Goal: Task Accomplishment & Management: Manage account settings

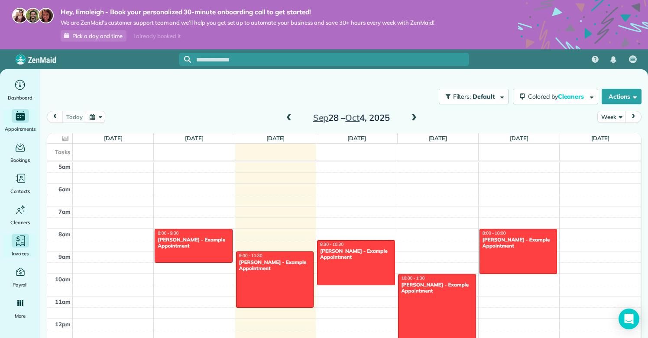
click at [25, 241] on icon "Main" at bounding box center [20, 241] width 9 height 10
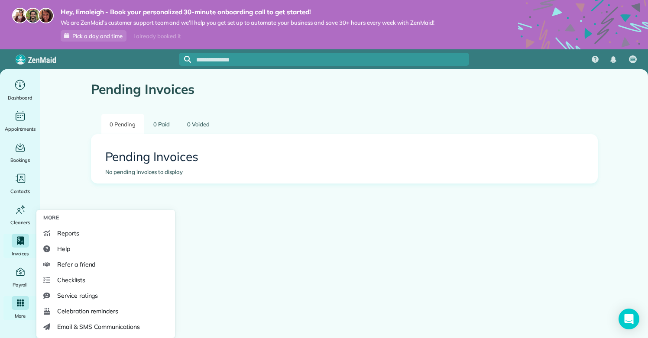
click at [14, 304] on div "Main" at bounding box center [20, 303] width 17 height 14
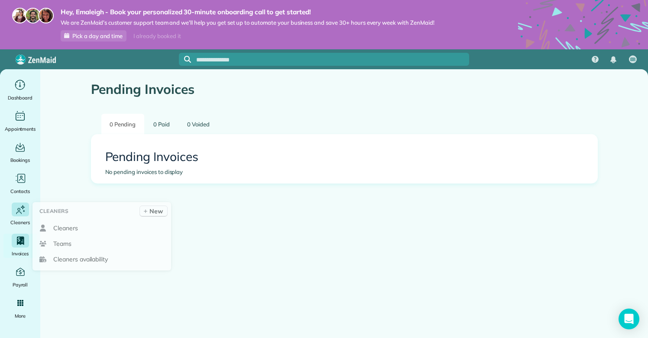
click at [23, 213] on icon "Main" at bounding box center [20, 210] width 11 height 12
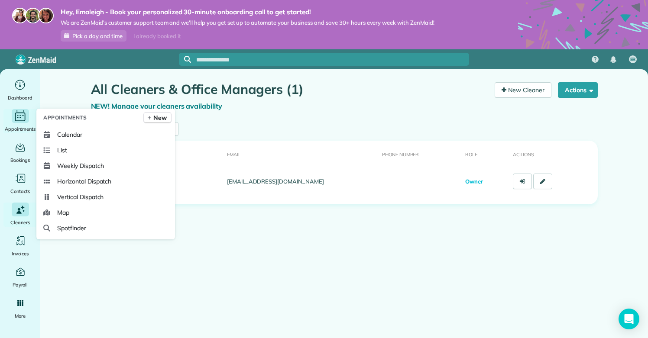
click at [10, 130] on span "Appointments" at bounding box center [20, 129] width 31 height 9
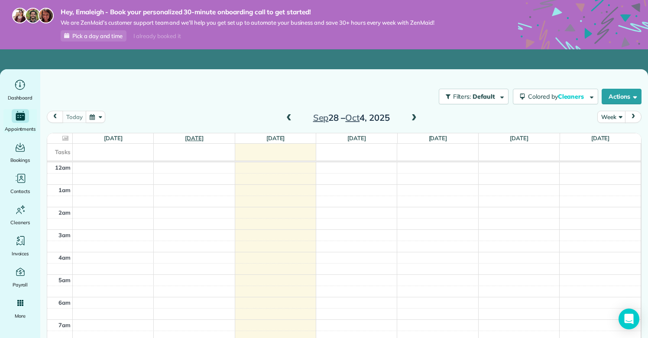
scroll to position [158, 0]
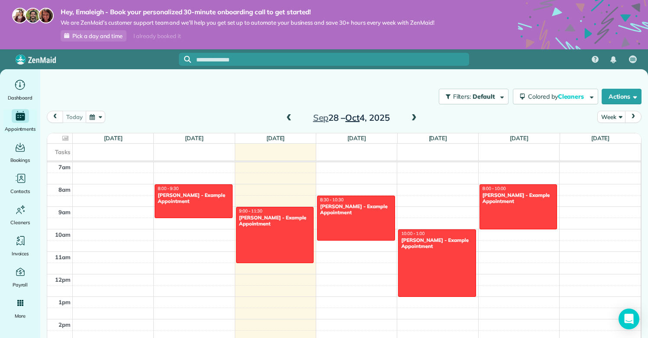
click at [358, 119] on span "Oct" at bounding box center [352, 117] width 14 height 11
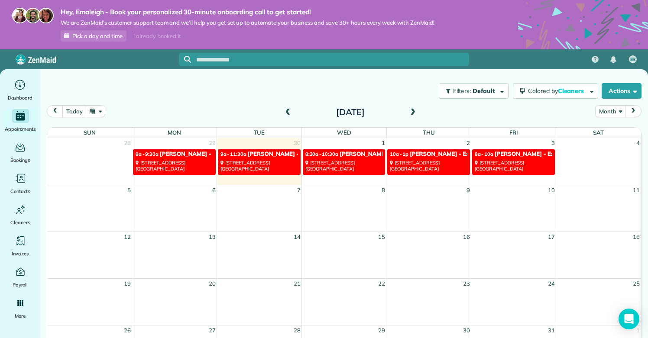
scroll to position [5, 0]
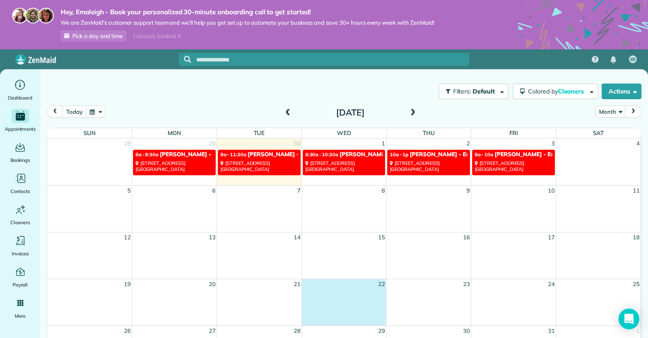
click at [365, 299] on div "19 20 21 22 23 24 25" at bounding box center [344, 302] width 594 height 47
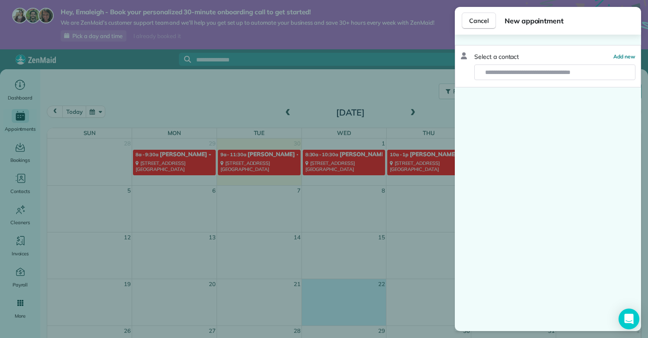
click at [349, 324] on div "Cancel New appointment Select a contact Add new" at bounding box center [324, 169] width 648 height 338
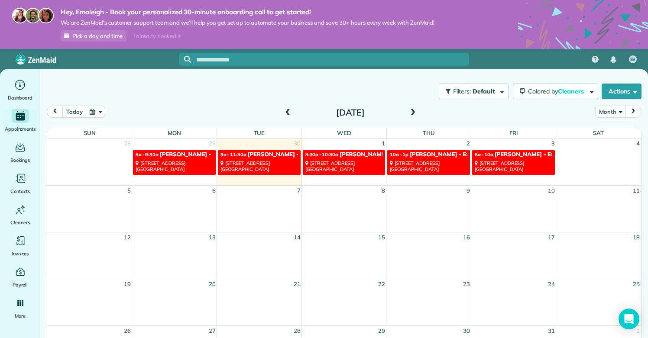
click at [349, 324] on div at bounding box center [324, 169] width 648 height 338
click at [354, 295] on div "19 20 21 22 23 24 25" at bounding box center [344, 302] width 594 height 47
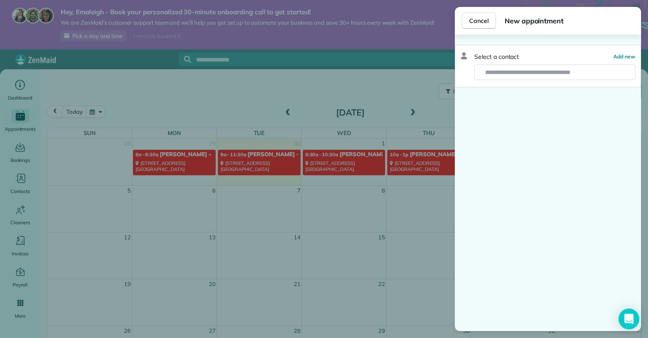
click at [354, 295] on div "Cancel New appointment Select a contact Add new" at bounding box center [324, 169] width 648 height 338
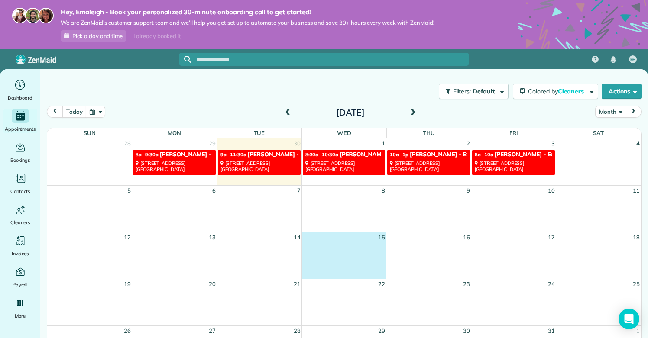
click at [342, 251] on div "12 13 14 15 16 17 18" at bounding box center [344, 255] width 594 height 47
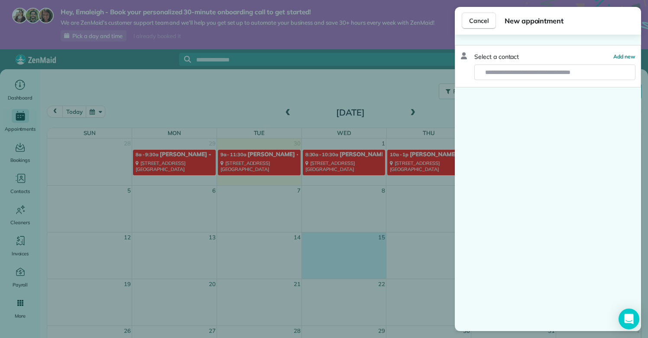
click at [342, 251] on div "Cancel New appointment Select a contact Add new" at bounding box center [324, 169] width 648 height 338
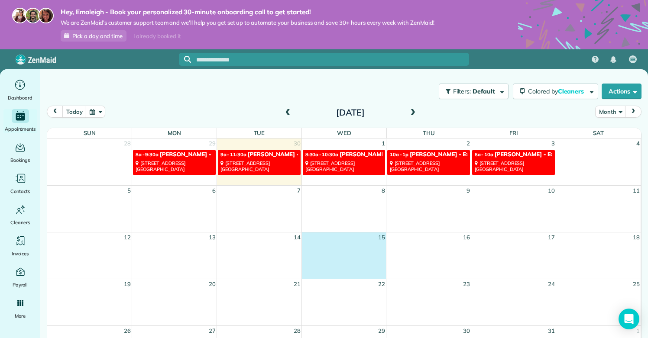
click at [342, 251] on div "12 13 14 15 16 17 18" at bounding box center [344, 255] width 594 height 47
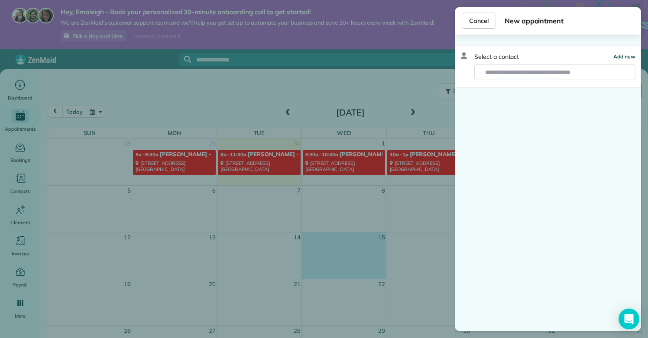
click at [626, 58] on span "Add new" at bounding box center [625, 56] width 22 height 6
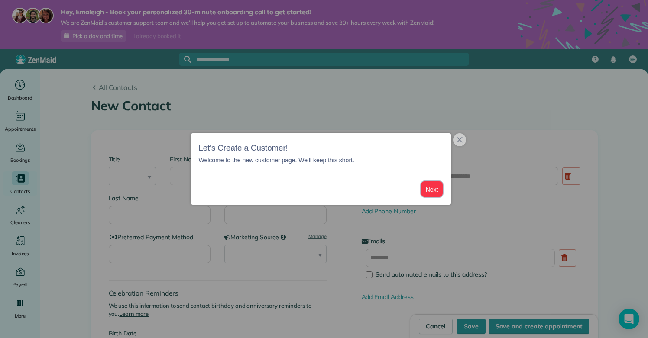
click at [436, 192] on button "Next" at bounding box center [432, 190] width 22 height 16
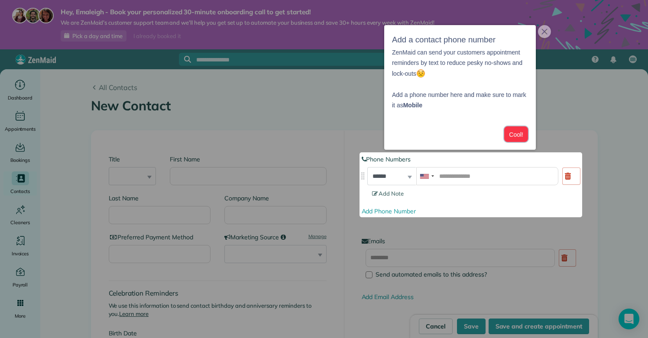
click at [518, 140] on button "Cool!" at bounding box center [516, 135] width 24 height 16
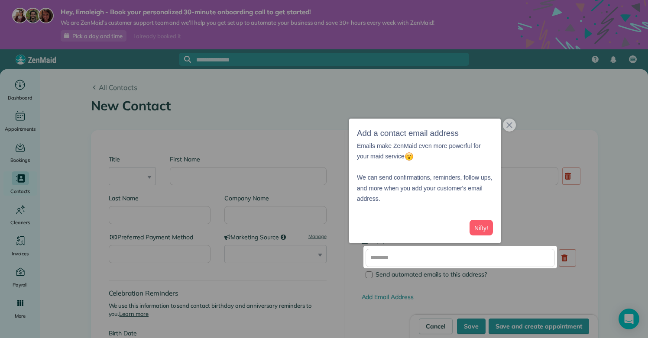
scroll to position [19, 0]
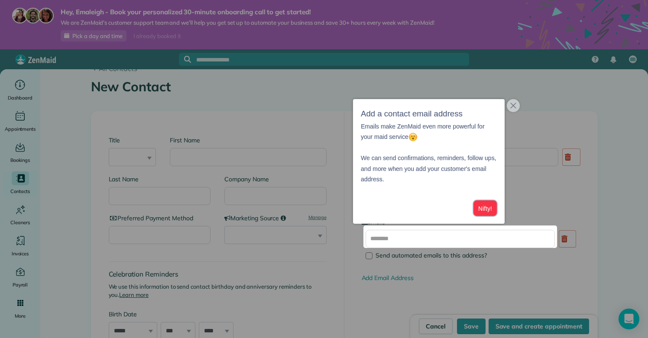
click at [484, 208] on button "Nifty!" at bounding box center [485, 209] width 23 height 16
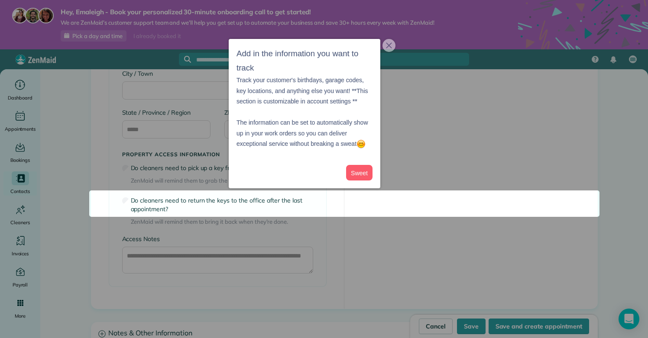
scroll to position [674, 0]
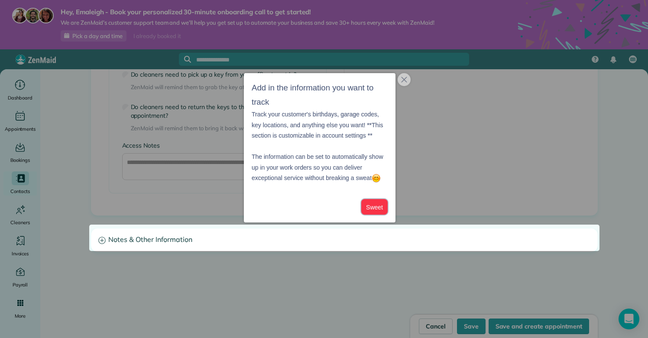
click at [376, 208] on button "Sweet" at bounding box center [374, 207] width 26 height 16
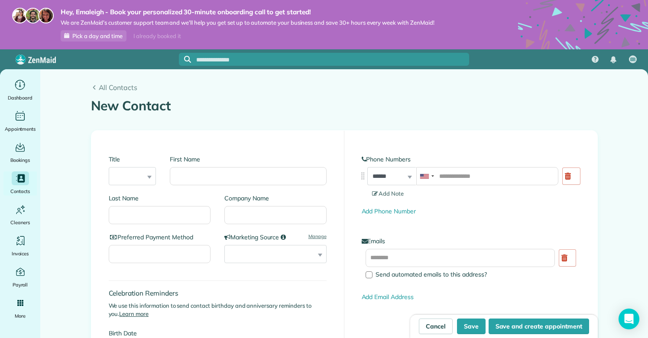
scroll to position [0, 0]
select select "****"
type input "********"
type input "*"
click at [202, 256] on input "Preferred Payment Method" at bounding box center [160, 254] width 102 height 18
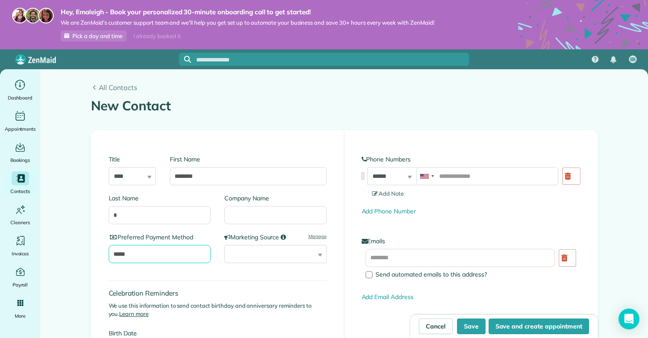
type input "*****"
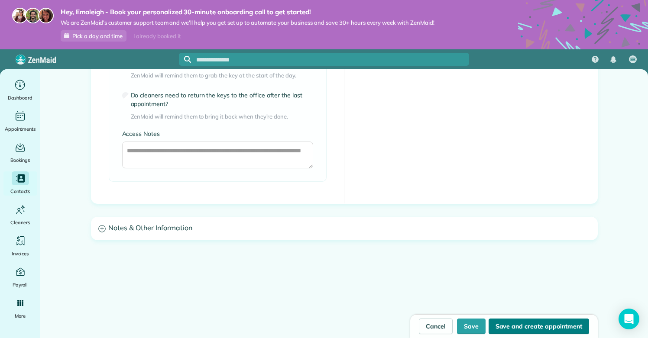
scroll to position [685, 0]
click at [476, 325] on button "Save" at bounding box center [471, 327] width 29 height 16
type input "**********"
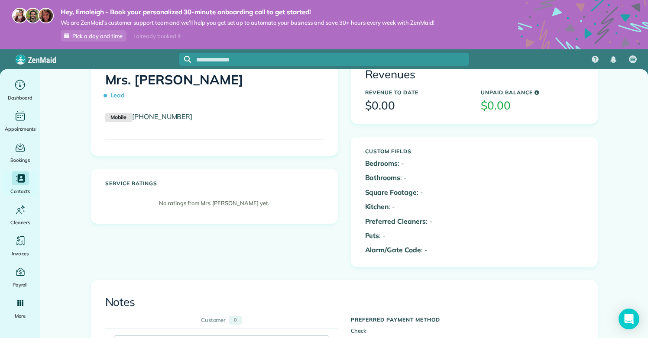
scroll to position [43, 0]
click at [450, 239] on div "Custom Fields Bedrooms : - Bathrooms : - Square Footage : - Kitchen : - Preferr…" at bounding box center [417, 201] width 116 height 116
click at [426, 218] on p "Preferred Cleaners : -" at bounding box center [416, 221] width 103 height 10
click at [439, 216] on p "Preferred Cleaners : -" at bounding box center [416, 221] width 103 height 10
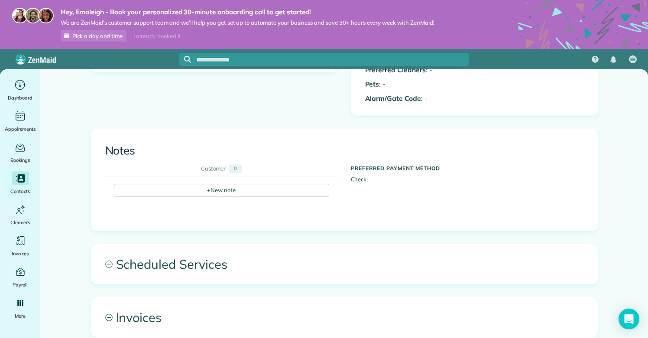
scroll to position [0, 0]
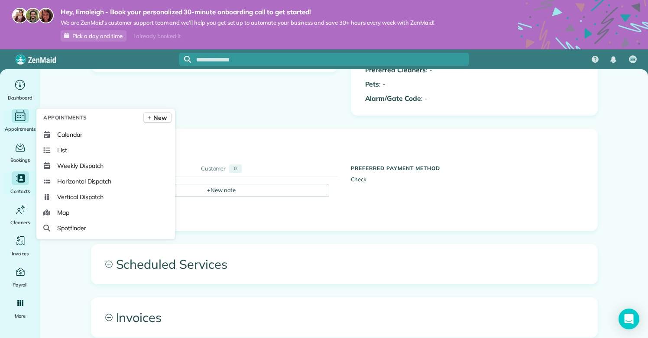
click at [20, 114] on icon "Main" at bounding box center [19, 116] width 13 height 13
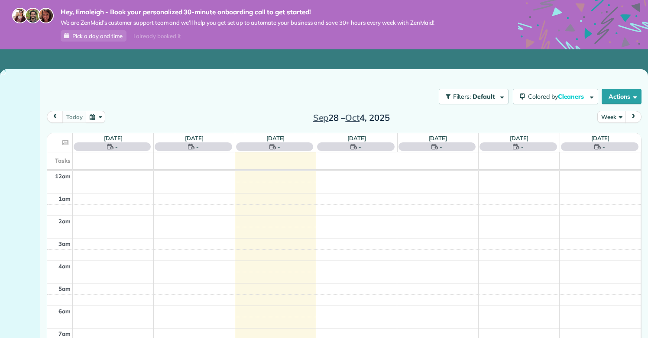
scroll to position [158, 0]
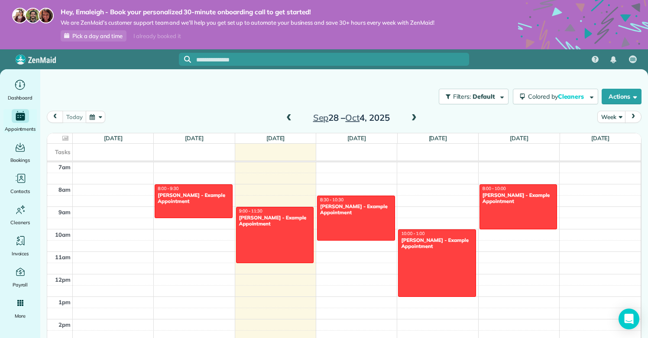
click at [374, 117] on h2 "[DATE] – [DATE]" at bounding box center [351, 118] width 108 height 10
click at [357, 122] on span "Oct" at bounding box center [352, 117] width 14 height 11
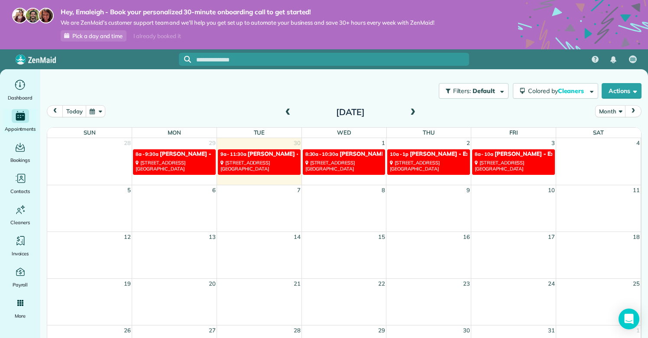
scroll to position [5, 0]
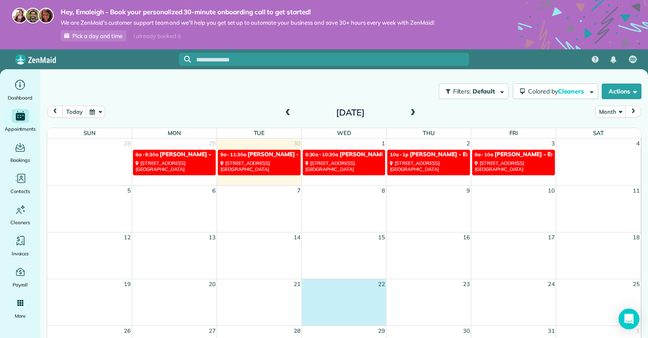
click at [362, 295] on div "19 20 21 22 23 24 25" at bounding box center [344, 302] width 594 height 47
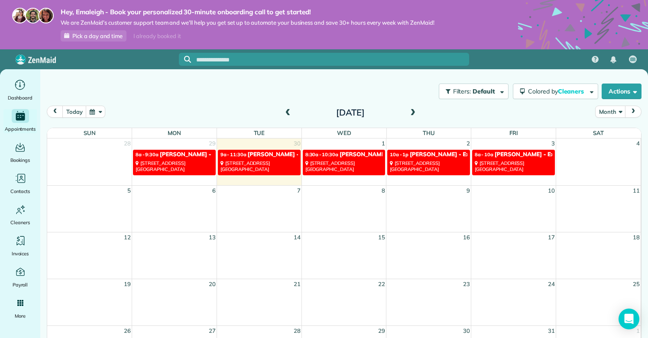
click at [362, 295] on div "19 20 21 22 23 24 25" at bounding box center [344, 302] width 594 height 47
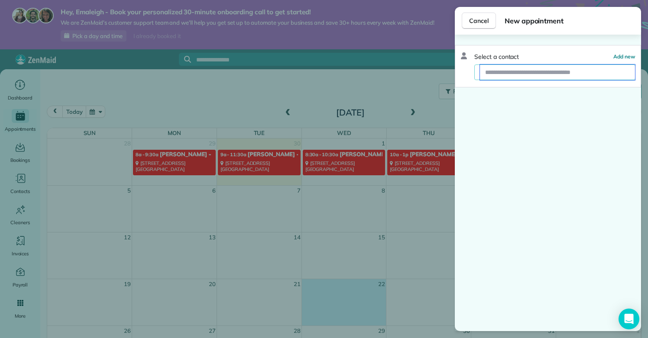
click at [506, 78] on input "text" at bounding box center [557, 73] width 155 height 16
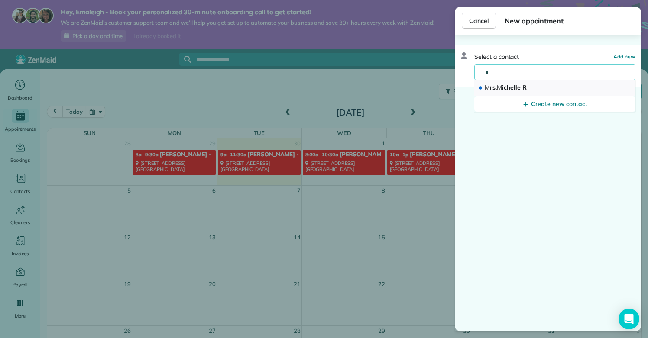
type input "*"
click at [511, 88] on span "M rs. M ichelle R" at bounding box center [506, 88] width 42 height 8
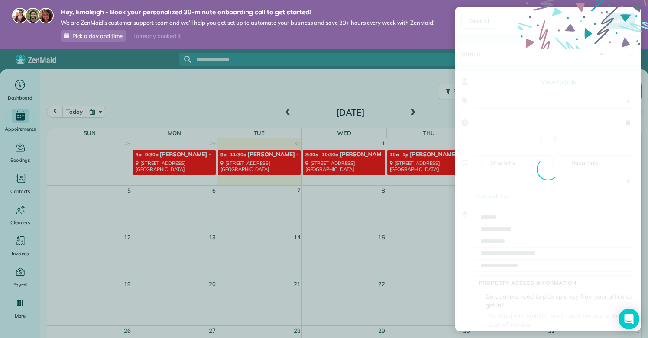
type input "**********"
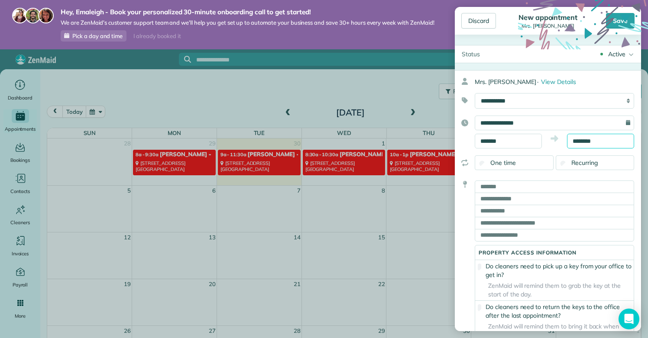
click at [602, 143] on input "********" at bounding box center [600, 141] width 67 height 15
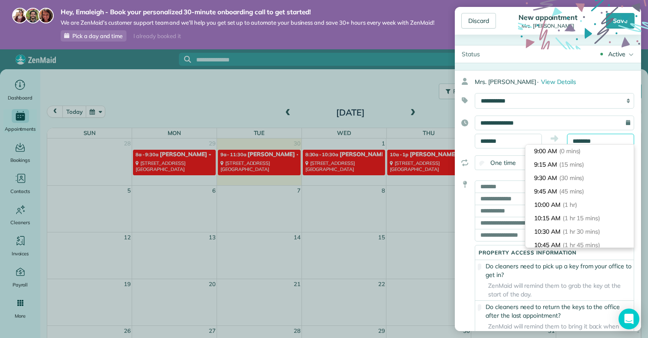
scroll to position [94, 0]
click at [602, 143] on input "********" at bounding box center [600, 141] width 67 height 15
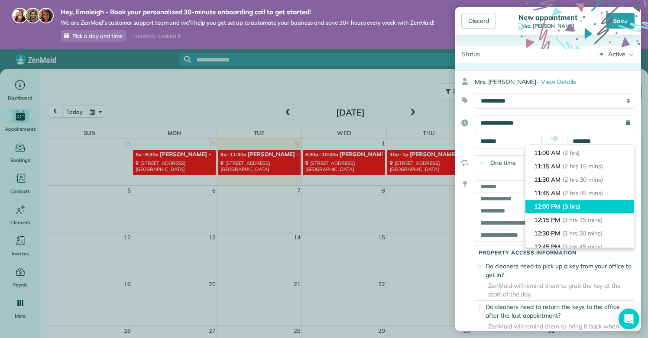
type input "********"
click at [560, 206] on li "12:00 PM (3 hrs)" at bounding box center [580, 206] width 108 height 13
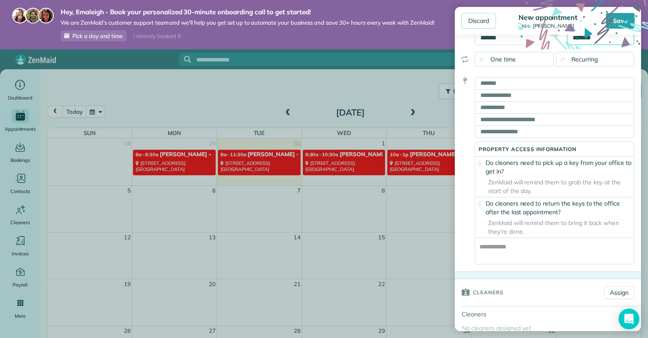
scroll to position [104, 0]
drag, startPoint x: 552, startPoint y: 175, endPoint x: 552, endPoint y: 181, distance: 6.1
click at [552, 175] on label "Do cleaners need to pick up a key from your office to get in?" at bounding box center [554, 166] width 159 height 17
click at [552, 184] on span "ZenMaid will remind them to grab the key at the start of the day." at bounding box center [554, 185] width 159 height 17
click at [552, 190] on span "ZenMaid will remind them to grab the key at the start of the day." at bounding box center [554, 185] width 159 height 17
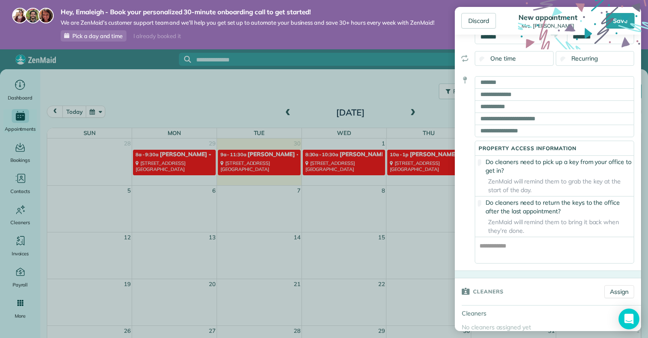
click at [563, 216] on label "Do cleaners need to return the keys to the office after the last appointment?" at bounding box center [554, 206] width 159 height 17
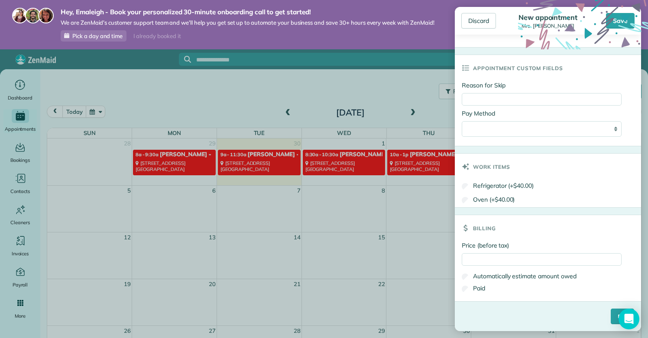
scroll to position [597, 0]
click at [612, 320] on input "****" at bounding box center [622, 317] width 23 height 16
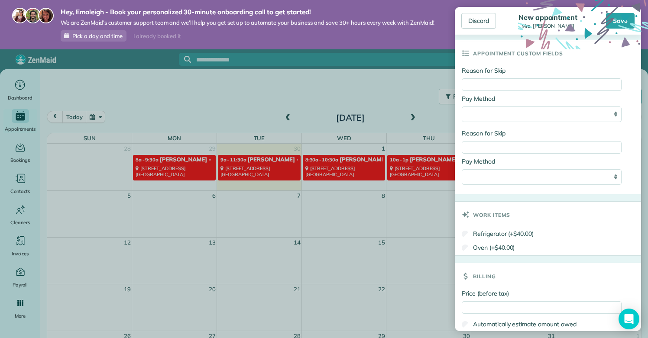
scroll to position [0, 0]
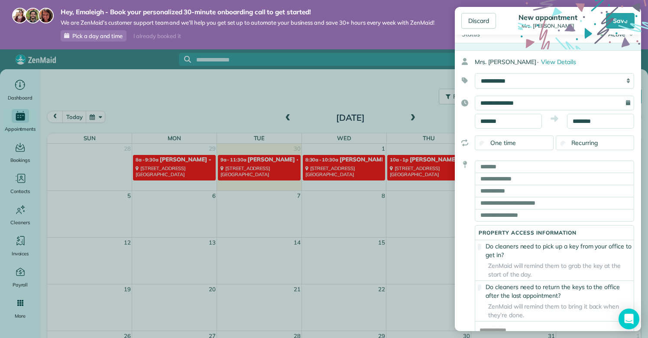
click at [518, 255] on label "Do cleaners need to pick up a key from your office to get in?" at bounding box center [554, 250] width 159 height 17
click at [484, 258] on label "Do cleaners need to pick up a key from your office to get in?" at bounding box center [554, 250] width 159 height 17
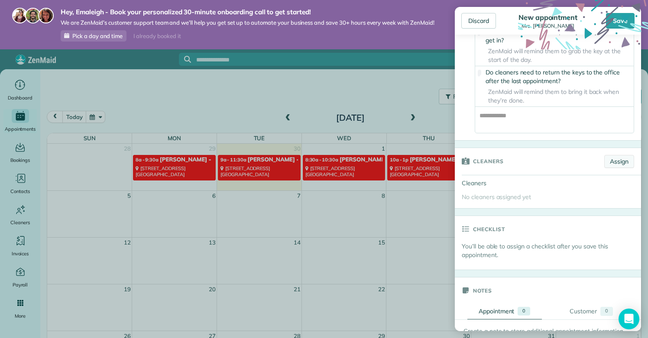
click at [621, 165] on link "Assign" at bounding box center [619, 161] width 30 height 13
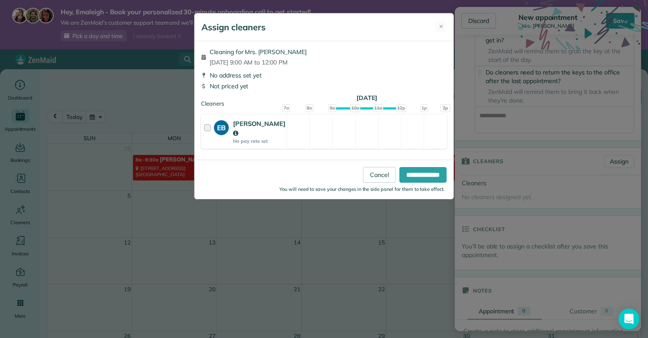
click at [210, 129] on div at bounding box center [209, 131] width 10 height 25
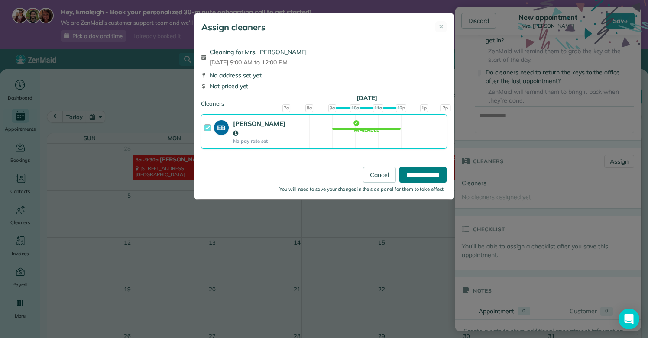
click at [407, 178] on input "**********" at bounding box center [422, 175] width 47 height 16
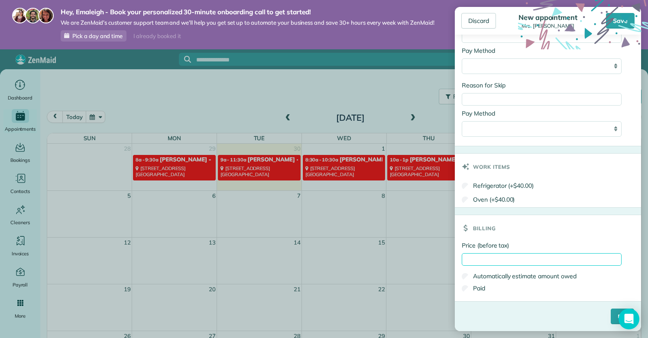
click at [555, 262] on input "Price (before tax)" at bounding box center [542, 259] width 160 height 13
type input "*****"
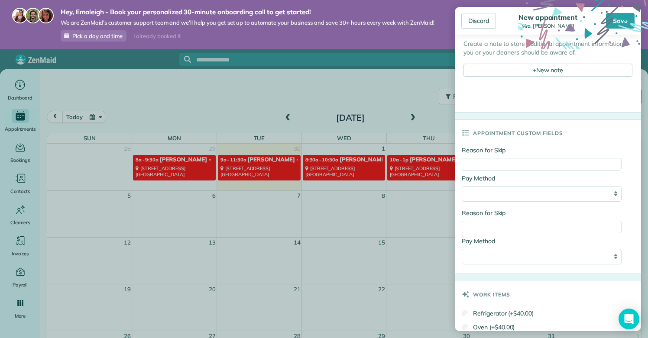
scroll to position [612, 0]
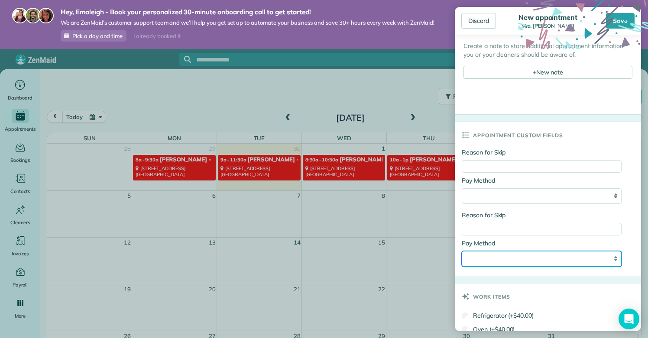
select select "*****"
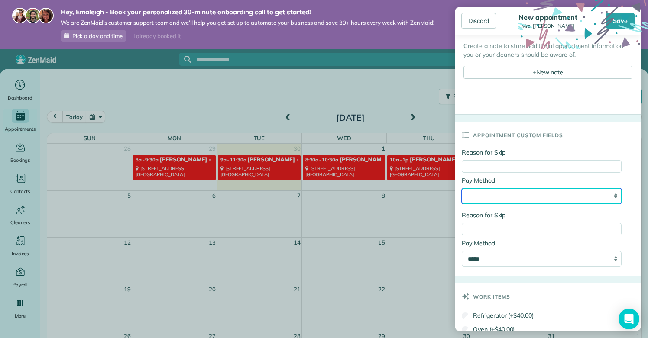
select select "*****"
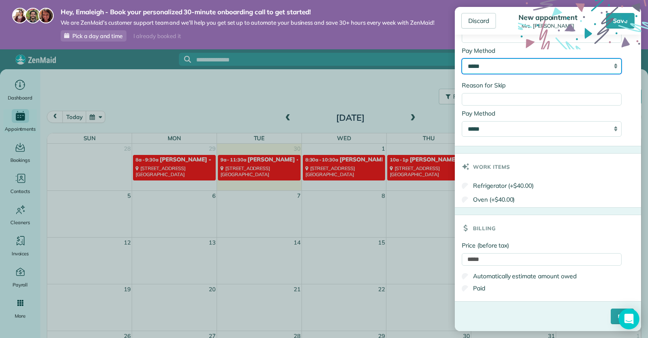
scroll to position [752, 0]
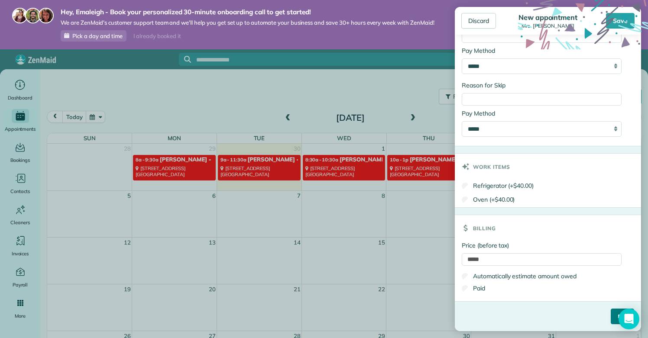
click at [611, 314] on input "****" at bounding box center [622, 317] width 23 height 16
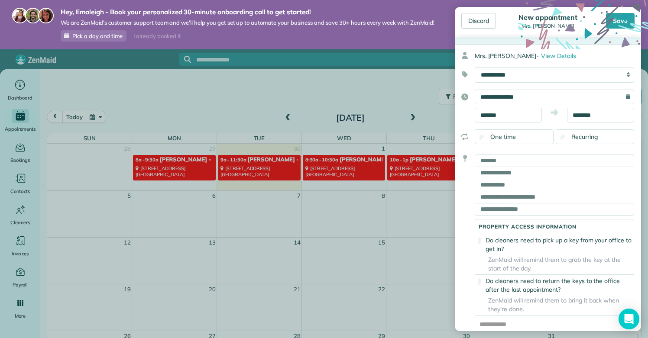
scroll to position [101, 0]
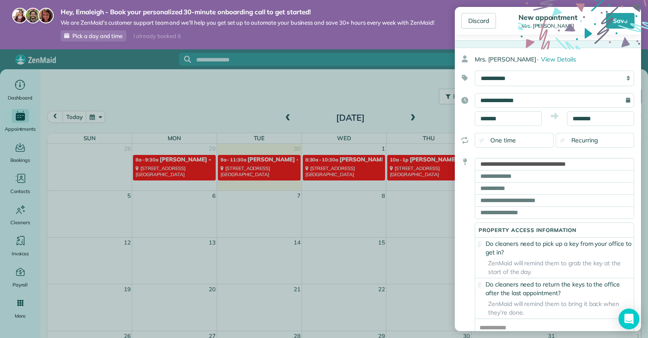
type input "**********"
type input "**"
type input "*****"
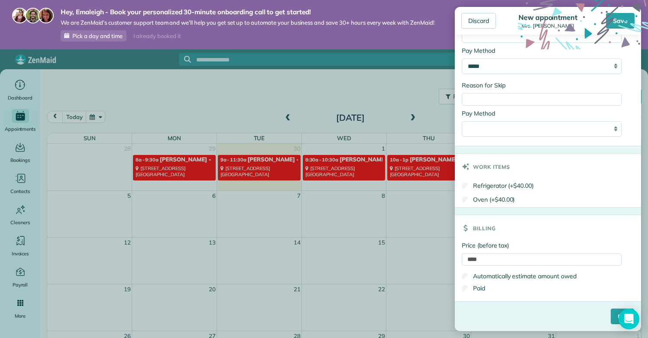
scroll to position [738, 0]
click at [611, 322] on input "****" at bounding box center [622, 317] width 23 height 16
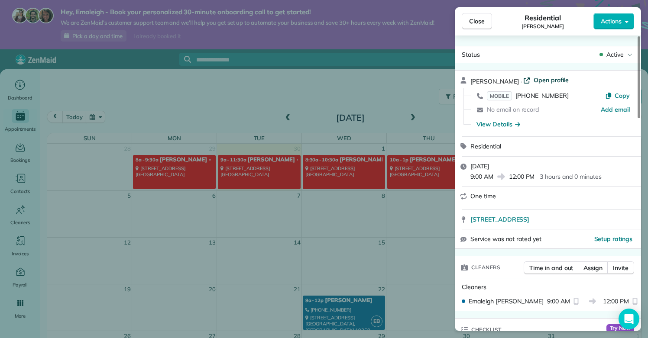
click at [523, 79] on icon at bounding box center [526, 80] width 7 height 7
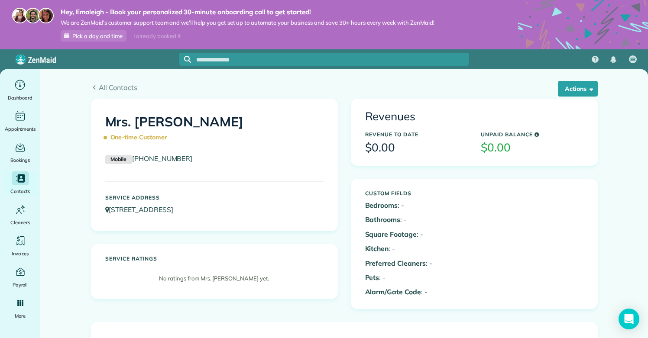
scroll to position [21, 0]
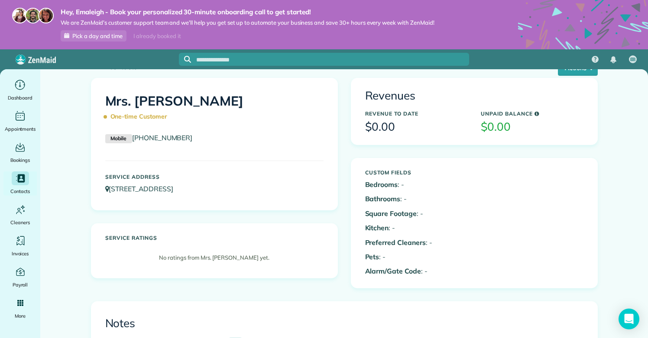
click at [186, 103] on h1 "Mrs. [PERSON_NAME] One-time Customer" at bounding box center [214, 109] width 218 height 30
click at [175, 105] on h1 "Mrs. [PERSON_NAME] One-time Customer" at bounding box center [214, 109] width 218 height 30
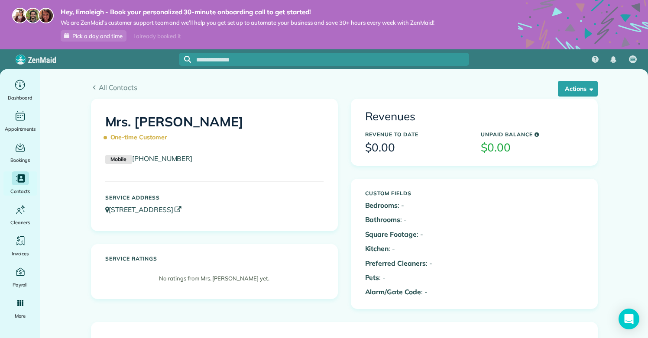
scroll to position [0, 0]
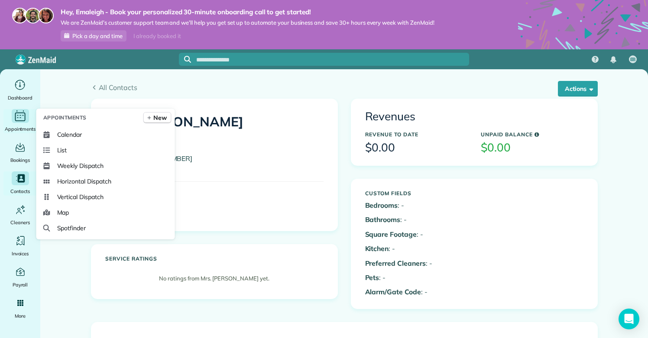
click at [26, 123] on div "Appointments" at bounding box center [20, 121] width 35 height 24
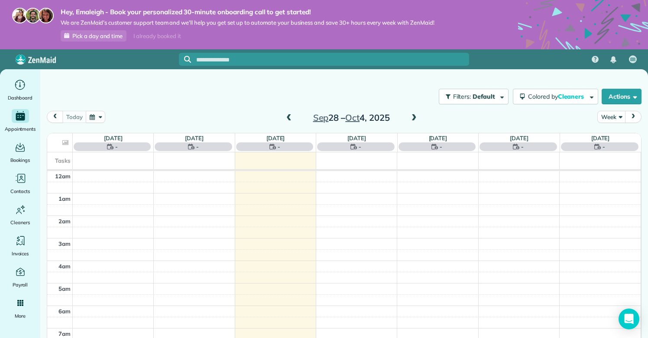
scroll to position [158, 0]
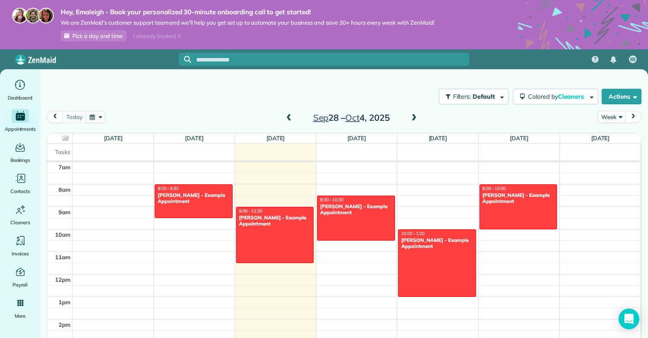
click at [412, 118] on span at bounding box center [414, 118] width 10 height 8
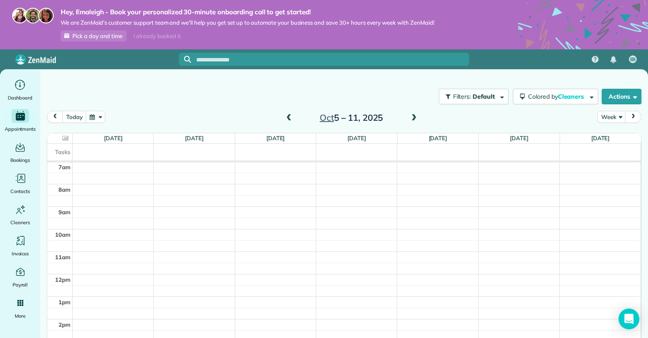
click at [347, 116] on h2 "Oct 5 – 11, 2025" at bounding box center [351, 118] width 108 height 10
click at [328, 115] on span "Oct" at bounding box center [327, 117] width 14 height 11
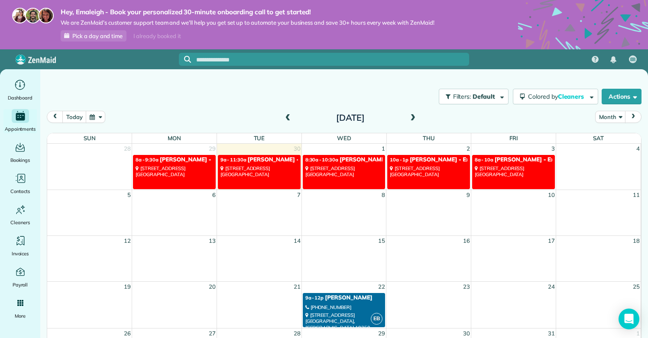
scroll to position [0, 0]
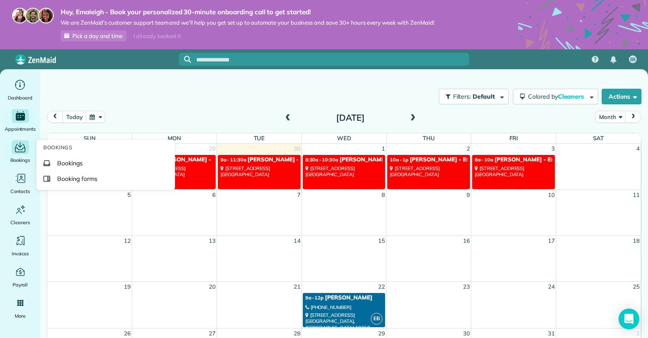
click at [24, 146] on icon "Main" at bounding box center [20, 148] width 10 height 9
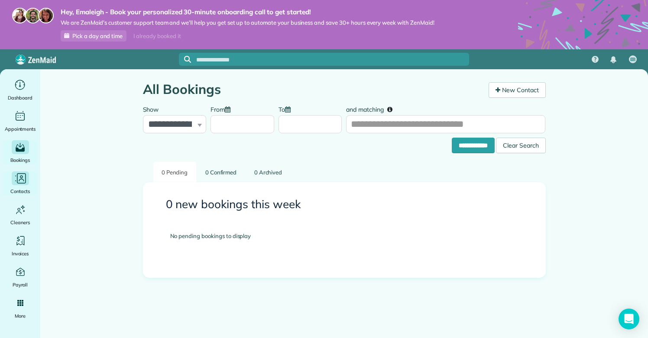
click at [19, 188] on span "Contacts" at bounding box center [19, 191] width 19 height 9
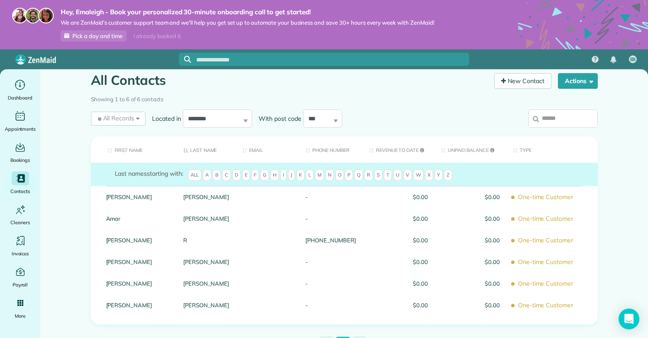
scroll to position [8, 0]
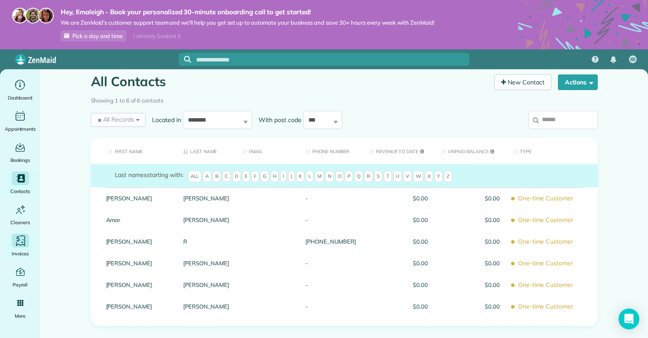
click at [19, 239] on icon "Main" at bounding box center [20, 241] width 13 height 13
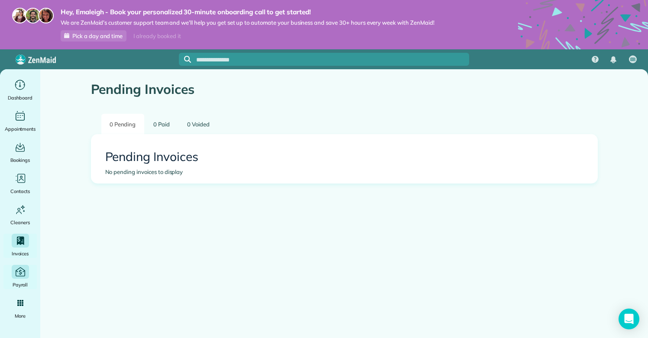
click at [13, 280] on div "Payroll" at bounding box center [20, 277] width 35 height 24
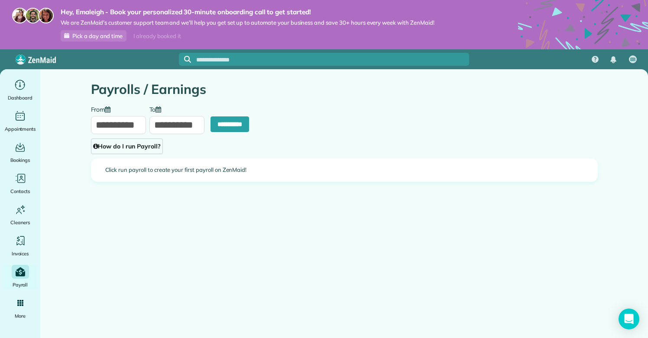
type input "**********"
click at [106, 148] on link "How do I run Payroll?" at bounding box center [127, 147] width 72 height 16
click at [70, 226] on div "Close How do I run payroll? Payroll You can calculate how much you owe your cle…" at bounding box center [324, 169] width 648 height 338
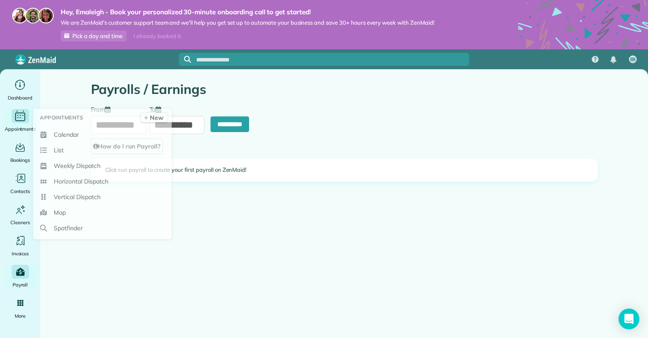
click at [24, 117] on icon "Main" at bounding box center [20, 116] width 13 height 13
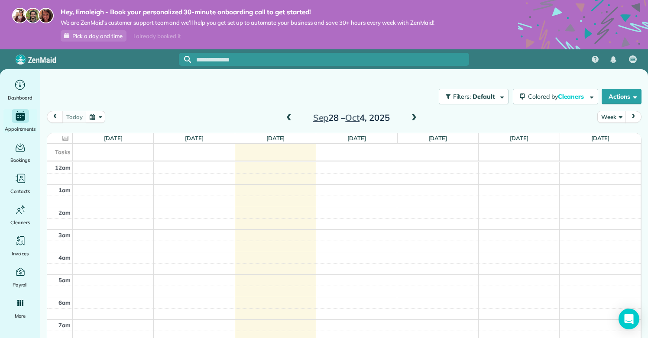
scroll to position [158, 0]
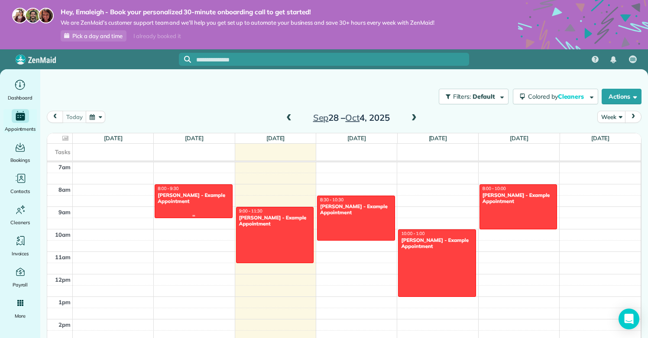
click at [188, 199] on div "[PERSON_NAME] - Example Appointment" at bounding box center [193, 198] width 73 height 13
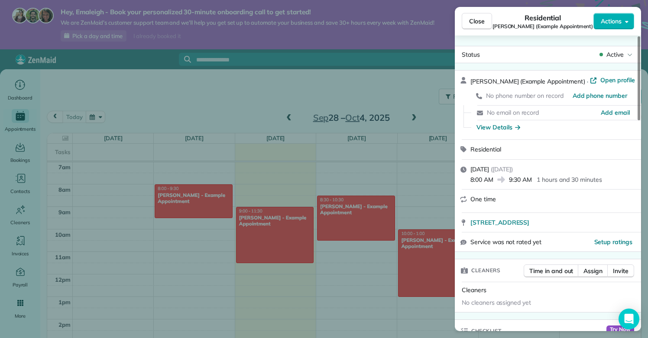
click at [239, 106] on div "Close Residential [PERSON_NAME] (Example Appointment) Actions Status Active [PE…" at bounding box center [324, 169] width 648 height 338
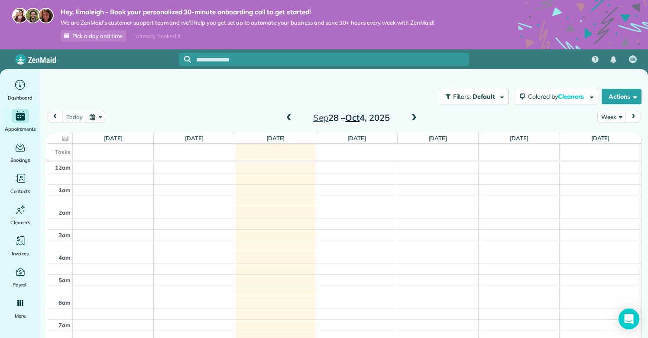
click at [358, 120] on span "Oct" at bounding box center [352, 117] width 14 height 11
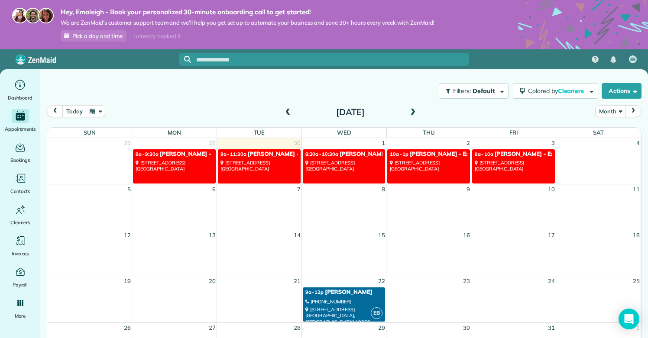
scroll to position [5, 0]
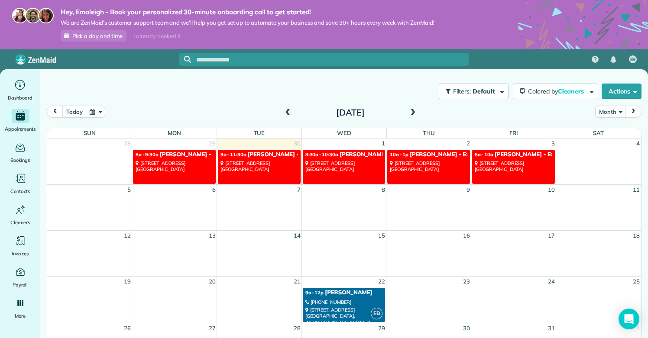
click at [538, 160] on div "[STREET_ADDRESS]" at bounding box center [514, 166] width 78 height 13
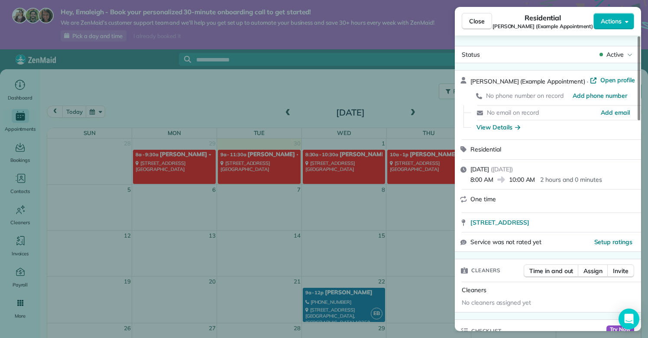
click at [377, 83] on div "Close Residential [PERSON_NAME] (Example Appointment) Actions Status Active [PE…" at bounding box center [324, 169] width 648 height 338
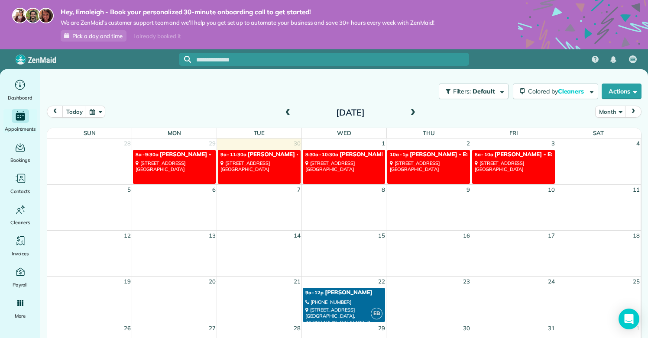
click at [419, 185] on td "9" at bounding box center [428, 190] width 85 height 10
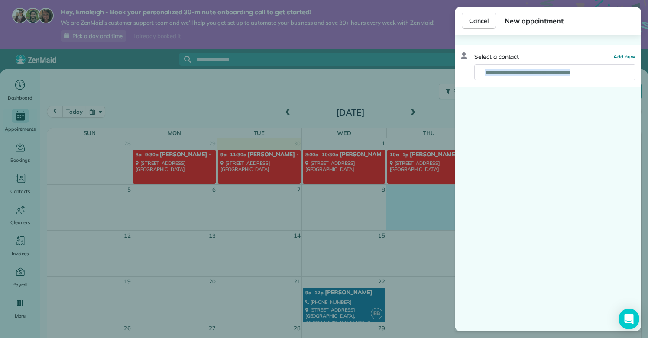
click at [419, 184] on div "Cancel New appointment Select a contact Add new" at bounding box center [324, 169] width 648 height 338
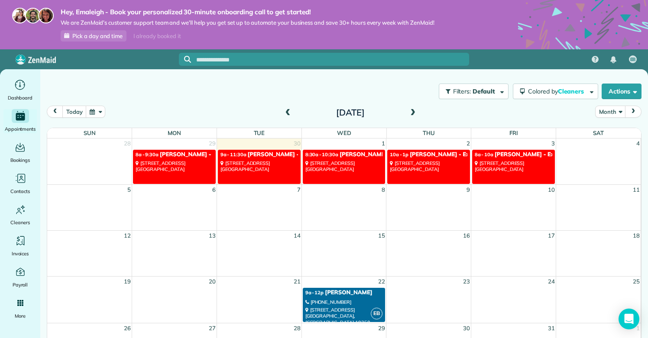
click at [416, 172] on link "10a - 1p [PERSON_NAME] - Example Appointment [STREET_ADDRESS]" at bounding box center [428, 167] width 83 height 34
click at [414, 167] on div "[STREET_ADDRESS]" at bounding box center [429, 166] width 78 height 13
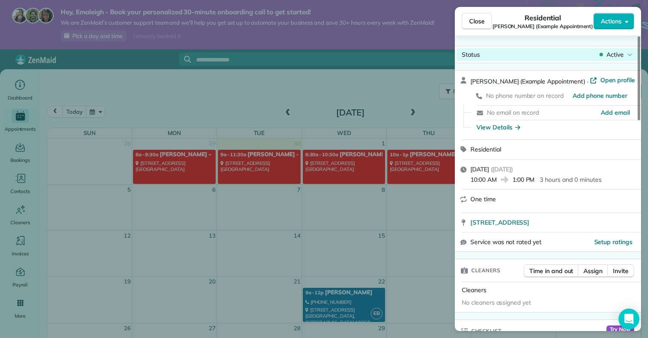
click at [622, 57] on span "Active" at bounding box center [615, 54] width 17 height 9
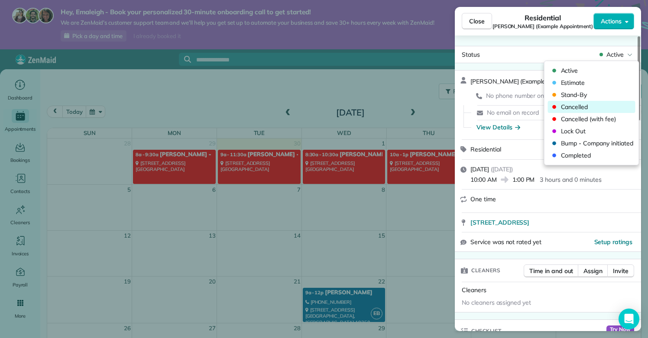
click at [591, 111] on div "Cancelled" at bounding box center [592, 107] width 88 height 12
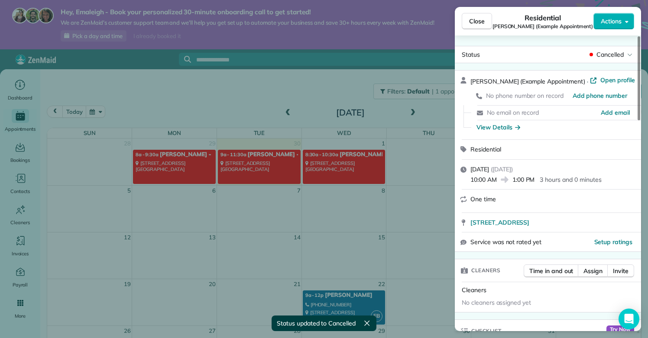
scroll to position [4, 0]
click at [336, 179] on div "Close Residential [PERSON_NAME] (Example Appointment) Actions Status Cancelled …" at bounding box center [324, 169] width 648 height 338
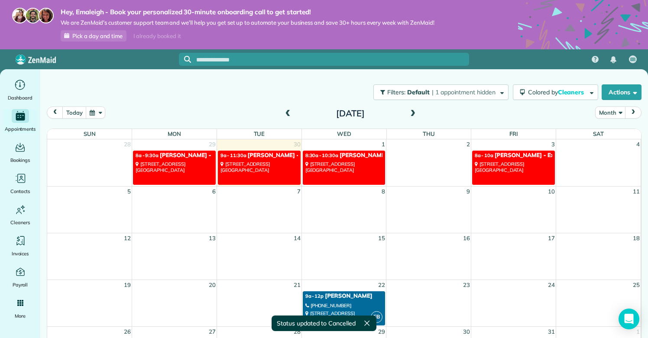
click at [345, 168] on div "[STREET_ADDRESS]" at bounding box center [344, 167] width 78 height 13
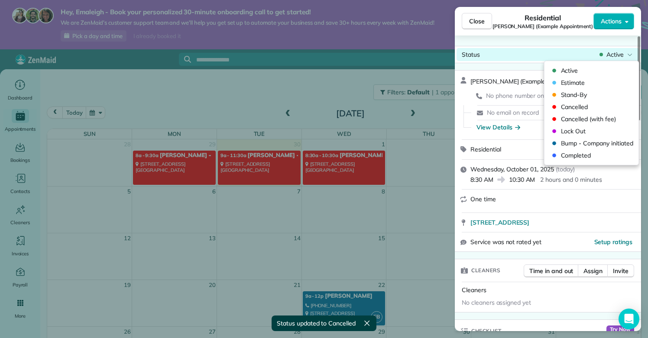
click at [610, 53] on span "Active" at bounding box center [615, 54] width 17 height 9
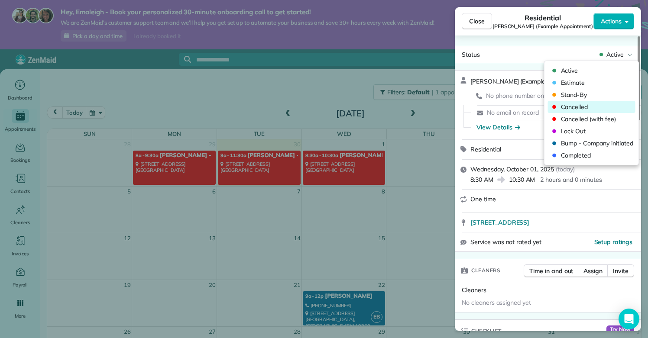
click at [586, 110] on span "Cancelled" at bounding box center [597, 107] width 73 height 9
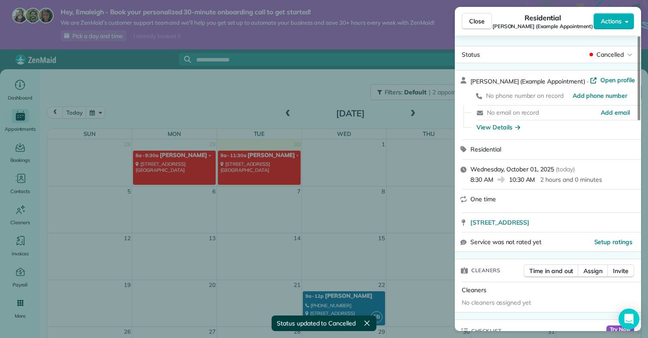
click at [272, 164] on div "Close Residential [PERSON_NAME] (Example Appointment) Actions Status Cancelled …" at bounding box center [324, 169] width 648 height 338
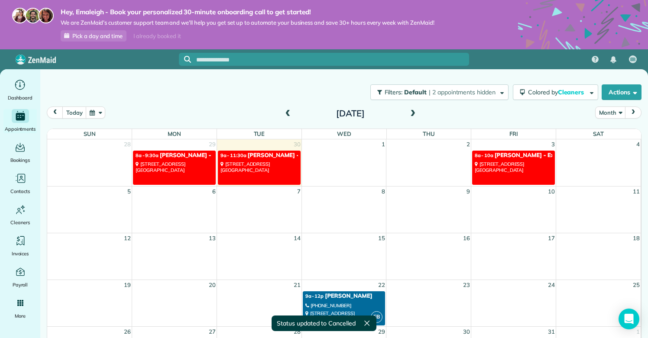
click at [255, 179] on link "9a - 11:30a [PERSON_NAME] - Example Appointment [STREET_ADDRESS]" at bounding box center [259, 168] width 83 height 34
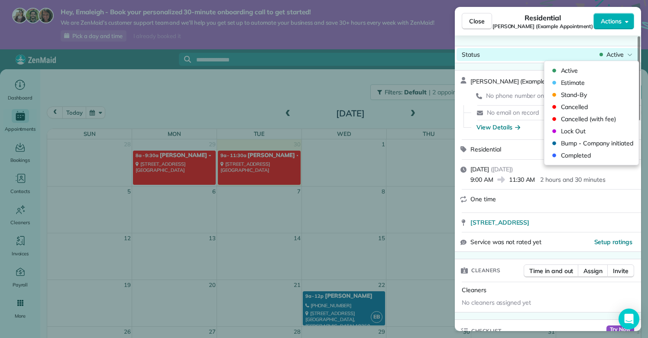
click at [620, 56] on span "Active" at bounding box center [615, 54] width 17 height 9
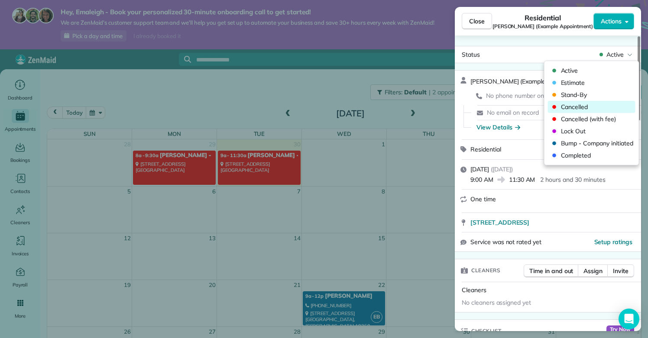
click at [578, 108] on span "Cancelled" at bounding box center [597, 107] width 73 height 9
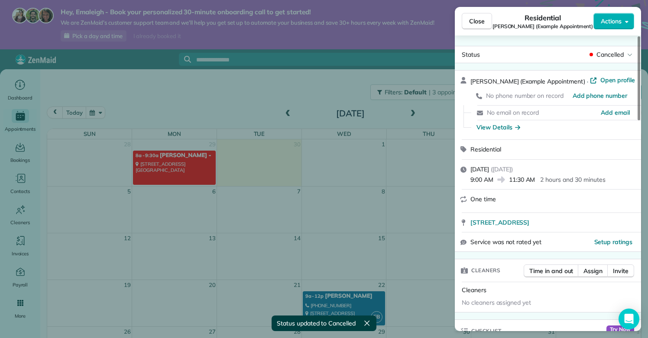
click at [319, 214] on div "Close Residential [PERSON_NAME] (Example Appointment) Actions Status Cancelled …" at bounding box center [324, 169] width 648 height 338
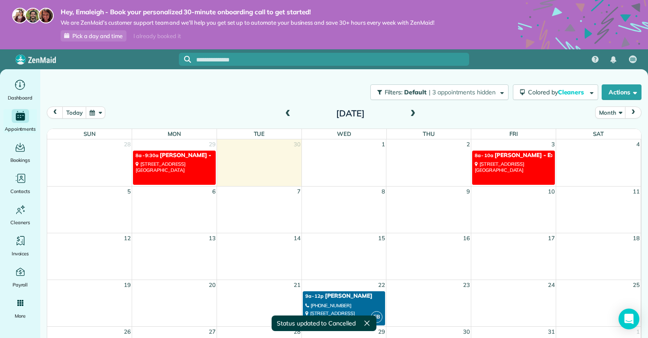
click at [167, 170] on div "[STREET_ADDRESS]" at bounding box center [175, 167] width 78 height 13
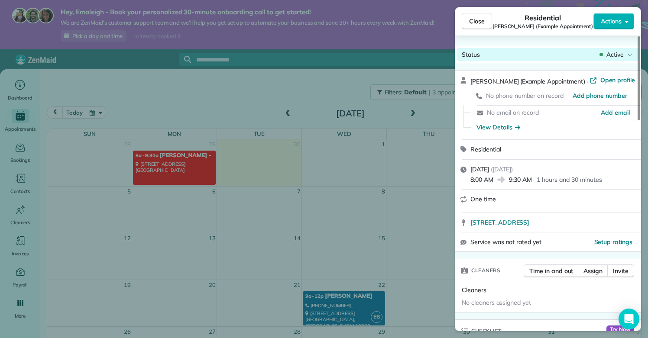
click at [619, 57] on span "Active" at bounding box center [615, 54] width 17 height 9
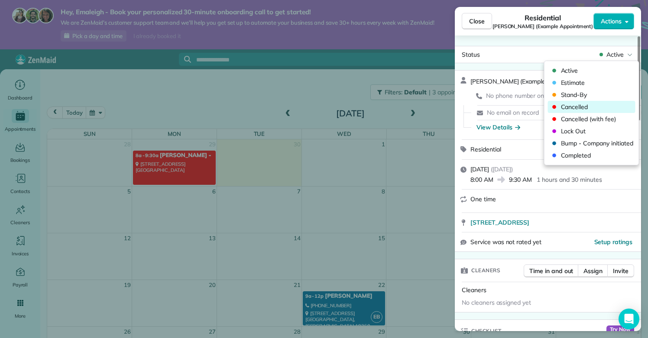
click at [580, 109] on span "Cancelled" at bounding box center [597, 107] width 73 height 9
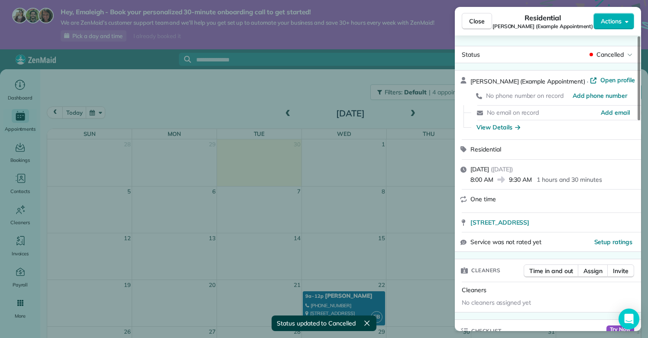
click at [400, 197] on div "Close Residential [PERSON_NAME] (Example Appointment) Actions Status Cancelled …" at bounding box center [324, 169] width 648 height 338
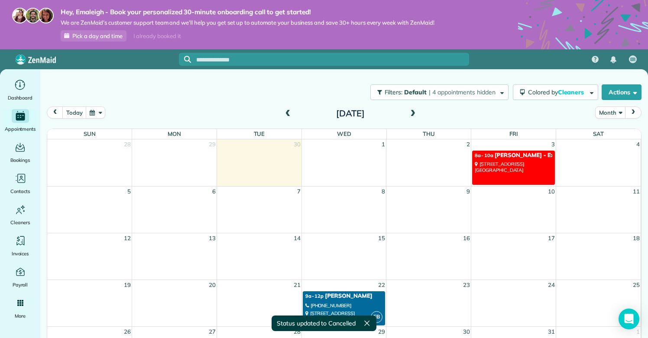
click at [531, 166] on div "[STREET_ADDRESS]" at bounding box center [514, 167] width 78 height 13
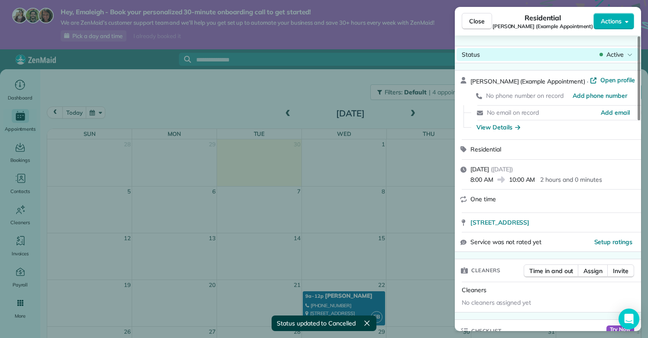
click at [618, 49] on div "Status Active" at bounding box center [548, 54] width 183 height 13
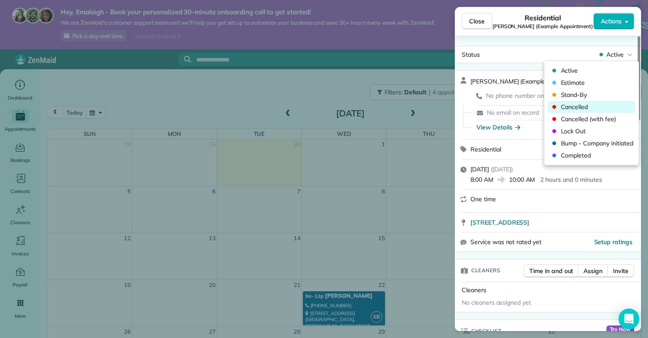
click at [581, 104] on span "Cancelled" at bounding box center [597, 107] width 73 height 9
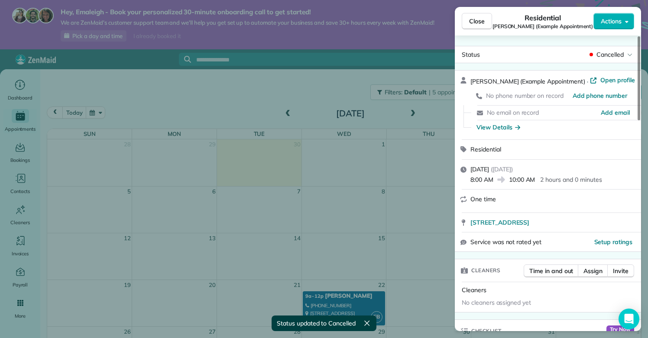
click at [432, 172] on div "Close Residential [PERSON_NAME] (Example Appointment) Actions Status Cancelled …" at bounding box center [324, 169] width 648 height 338
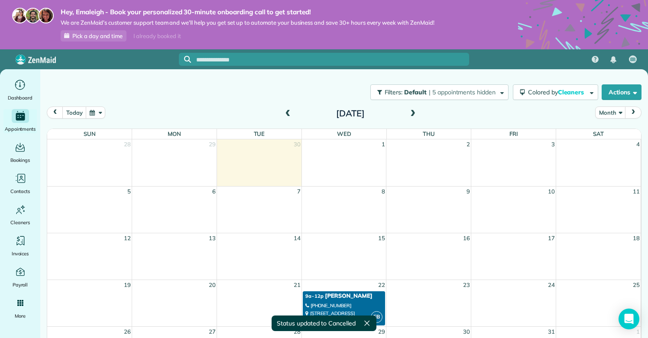
click at [356, 304] on div "[PHONE_NUMBER]" at bounding box center [344, 306] width 78 height 6
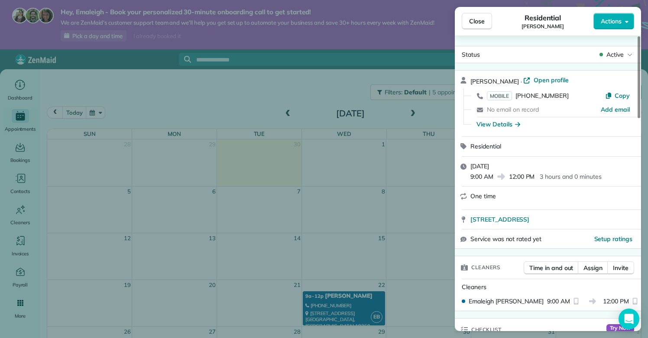
click at [426, 139] on div "Close Residential [PERSON_NAME] Actions Status Active [PERSON_NAME] · Open prof…" at bounding box center [324, 169] width 648 height 338
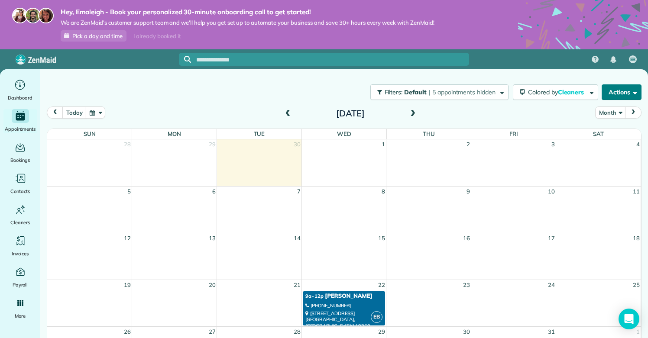
click at [602, 92] on button "Actions" at bounding box center [622, 92] width 40 height 16
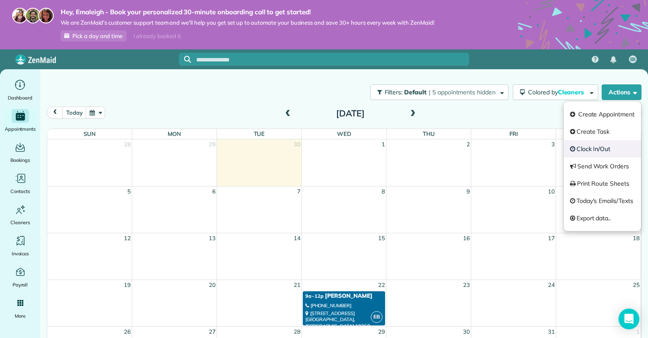
click at [585, 152] on link "Clock In/Out" at bounding box center [603, 148] width 78 height 17
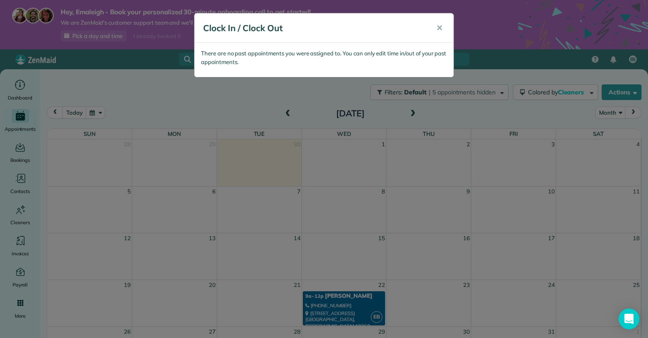
click at [497, 149] on div "Clock In / Clock Out ✕ There are no past appointments you were assigned to. You…" at bounding box center [324, 169] width 648 height 338
